Goal: Information Seeking & Learning: Learn about a topic

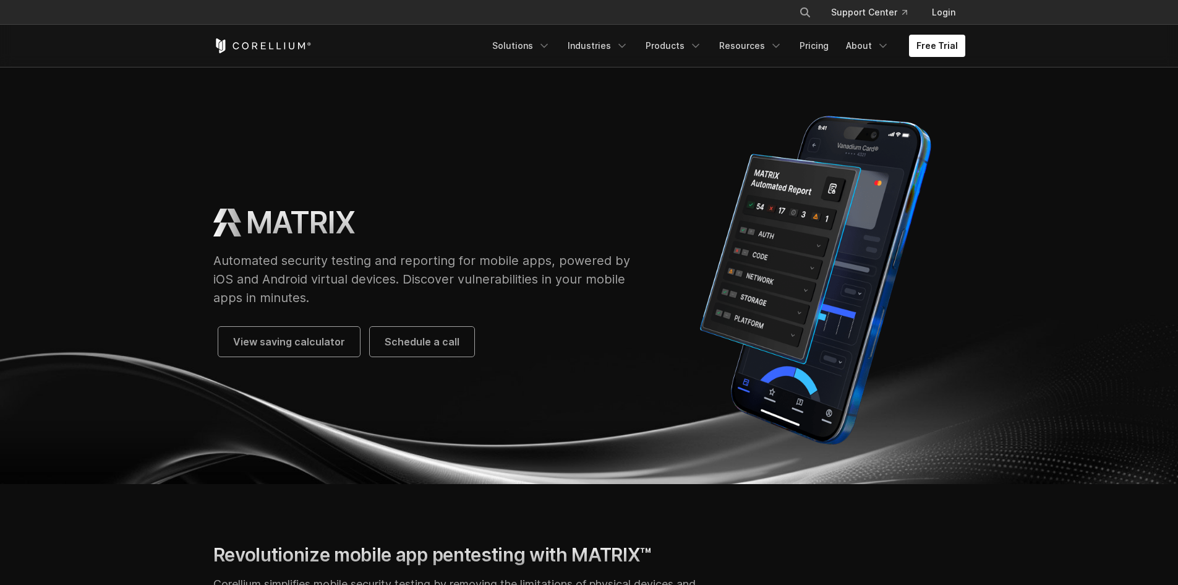
click at [919, 161] on img at bounding box center [815, 279] width 299 height 347
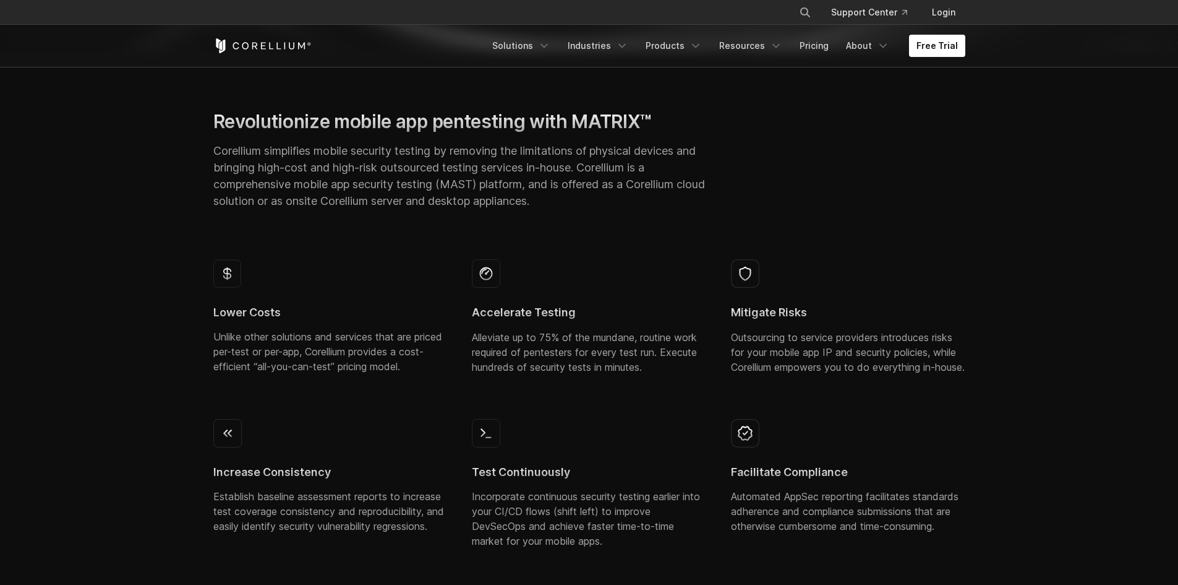
scroll to position [804, 0]
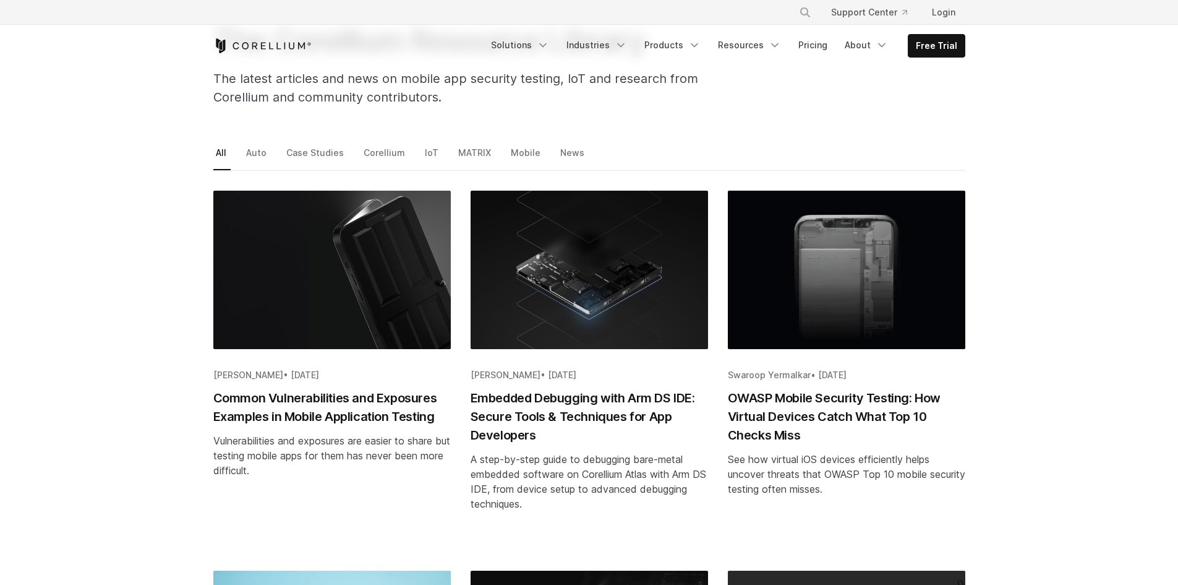
scroll to position [124, 0]
